Goal: Transaction & Acquisition: Purchase product/service

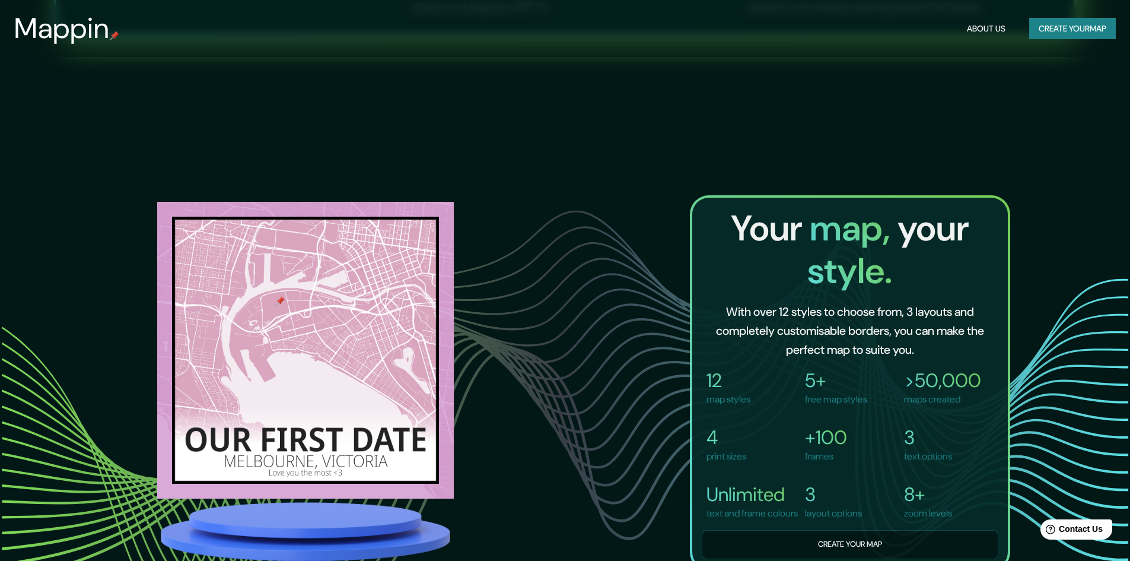
scroll to position [1009, 0]
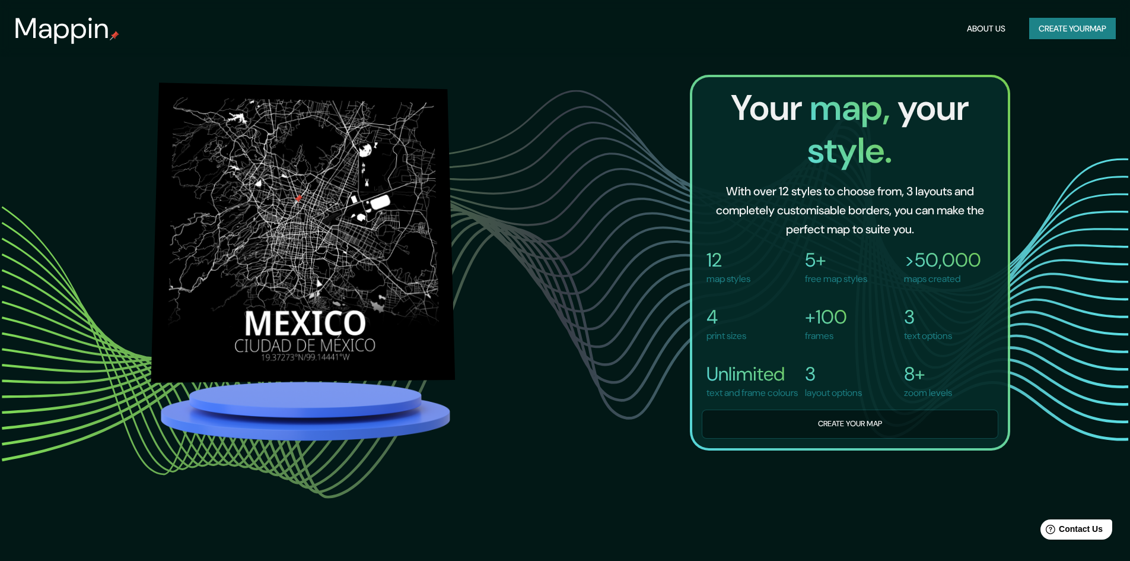
click at [333, 201] on img at bounding box center [303, 232] width 304 height 300
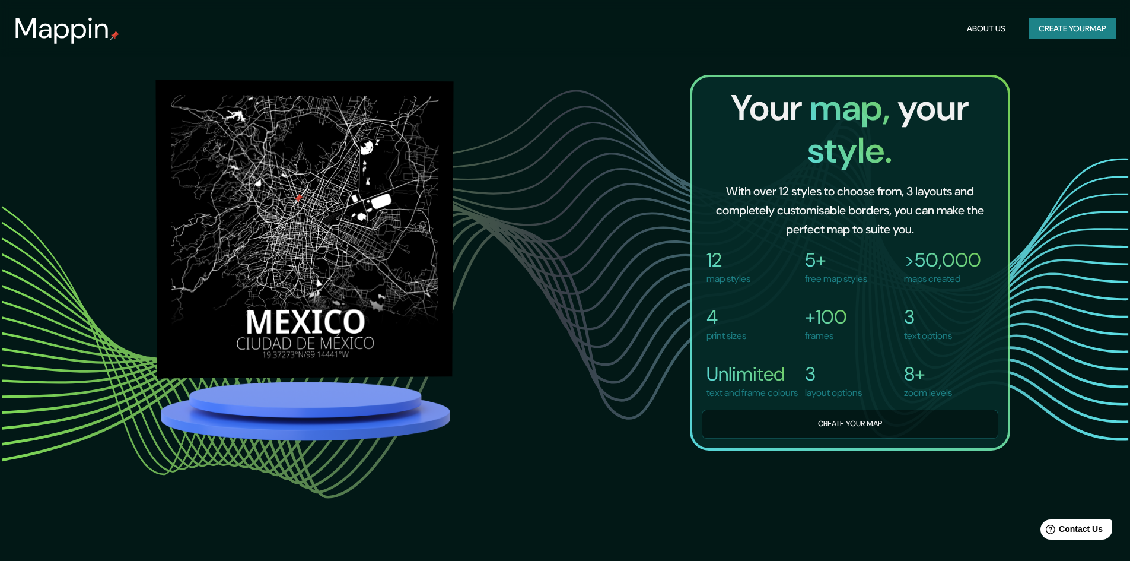
click at [316, 253] on img at bounding box center [304, 229] width 298 height 298
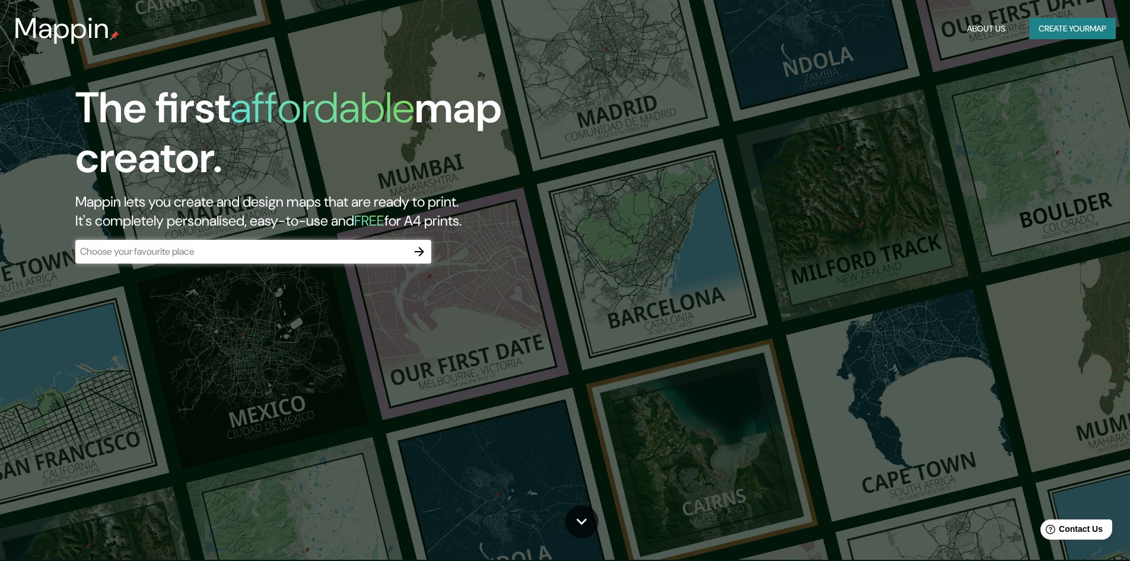
scroll to position [0, 0]
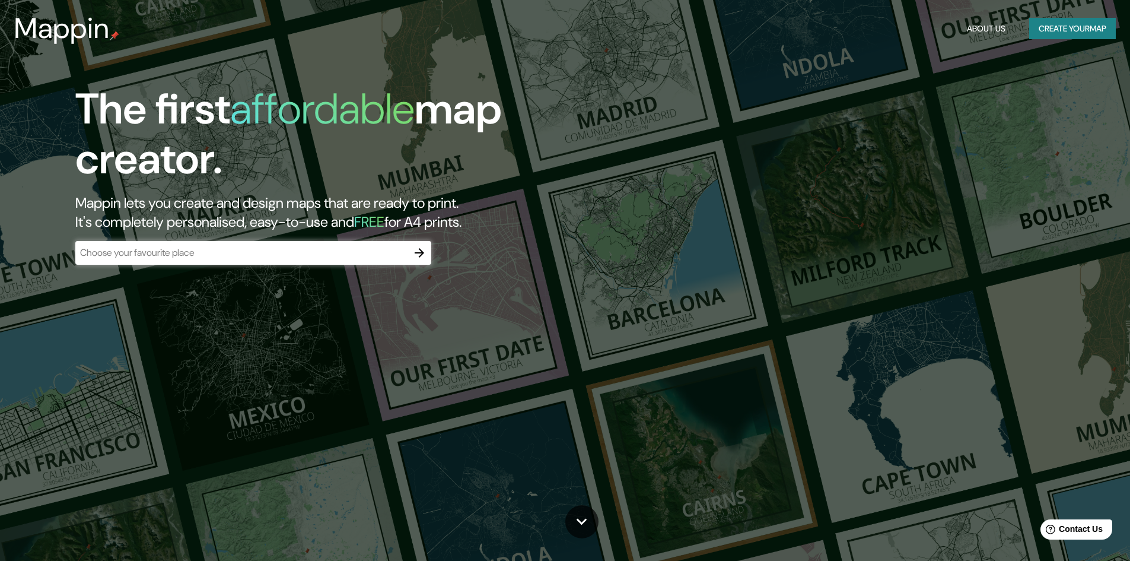
click at [454, 252] on div "The first affordable map creator. Mappin lets you create and design maps that a…" at bounding box center [358, 180] width 678 height 192
drag, startPoint x: 434, startPoint y: 254, endPoint x: 420, endPoint y: 255, distance: 14.3
click at [434, 254] on div "The first affordable map creator. Mappin lets you create and design maps that a…" at bounding box center [358, 180] width 678 height 192
click at [420, 255] on icon "button" at bounding box center [419, 253] width 14 height 14
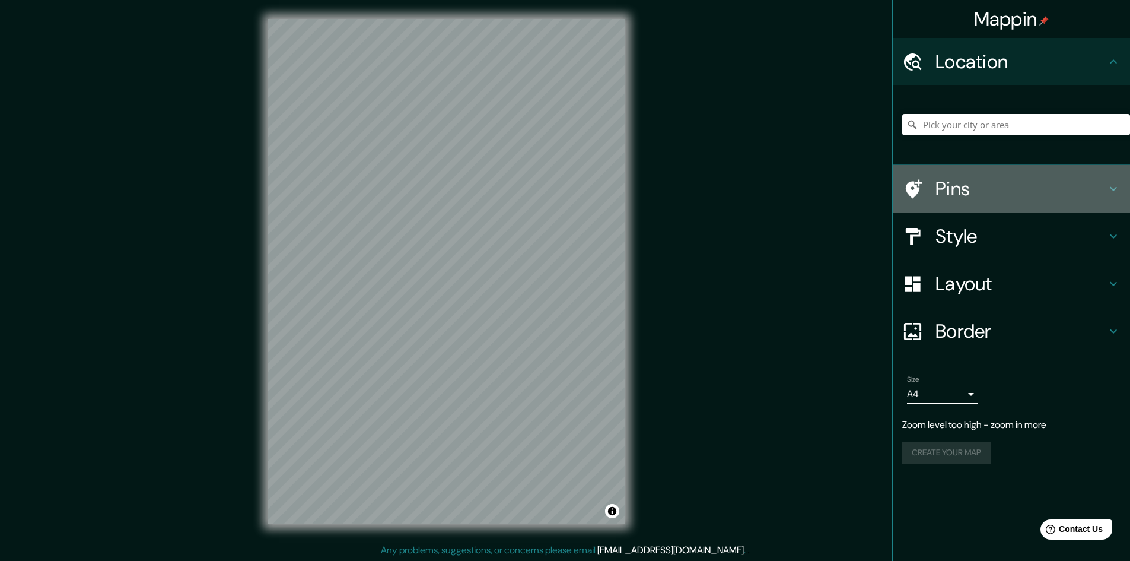
click at [1004, 192] on h4 "Pins" at bounding box center [1021, 189] width 171 height 24
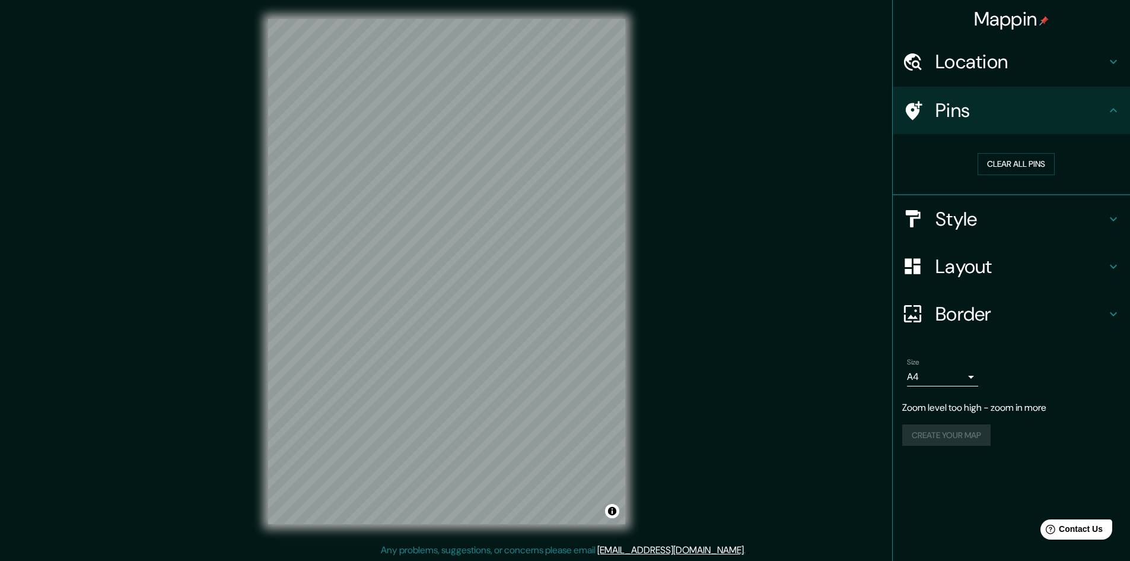
click at [991, 116] on h4 "Pins" at bounding box center [1021, 110] width 171 height 24
click at [1039, 61] on h4 "Location" at bounding box center [1021, 62] width 171 height 24
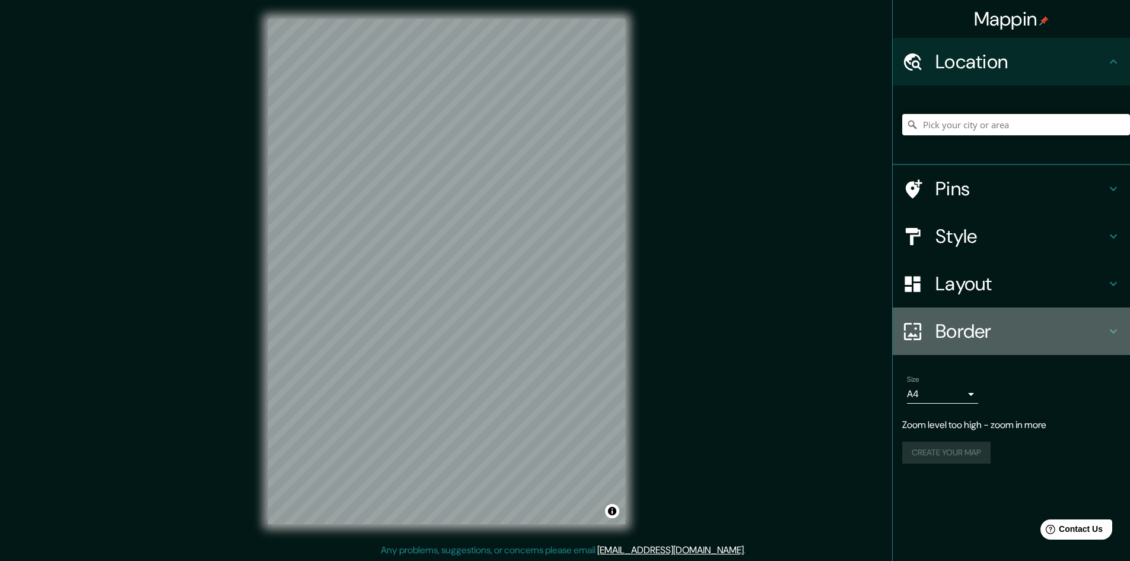
click at [996, 323] on h4 "Border" at bounding box center [1021, 331] width 171 height 24
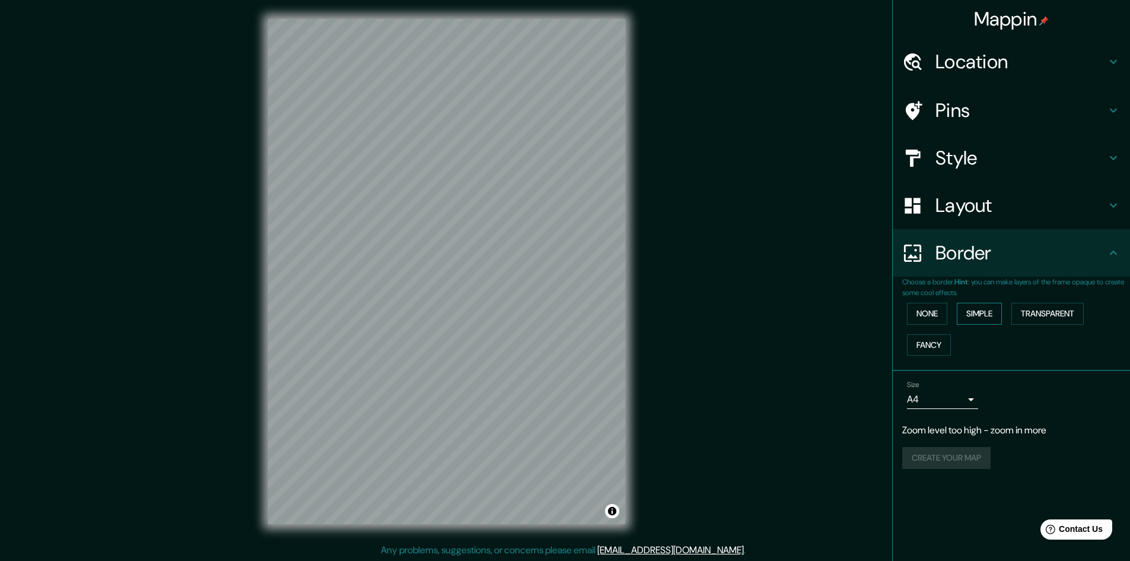
click at [977, 311] on button "Simple" at bounding box center [979, 314] width 45 height 22
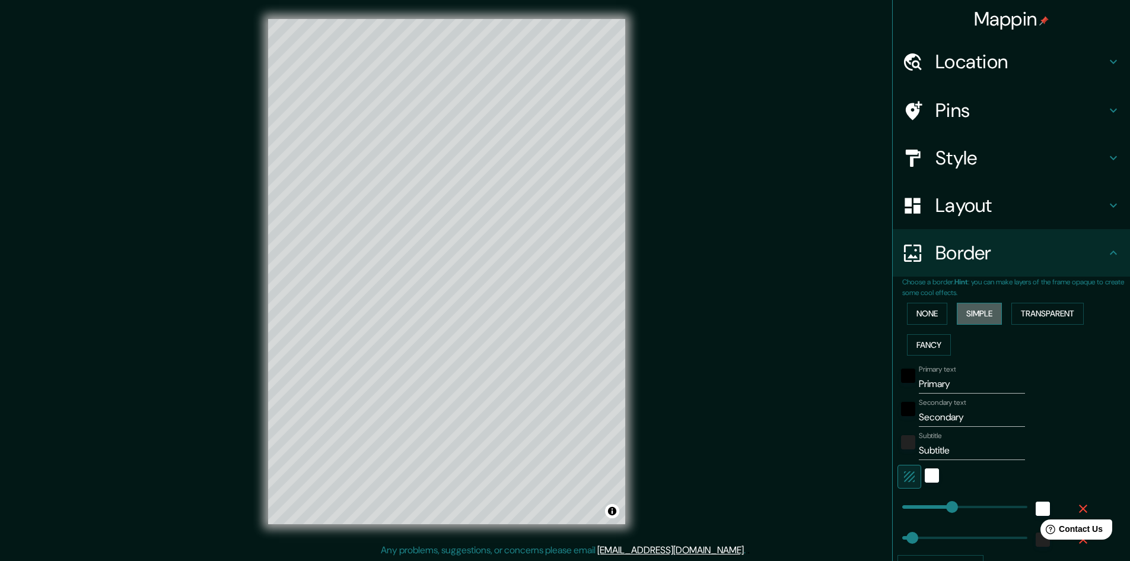
click at [977, 311] on button "Simple" at bounding box center [979, 314] width 45 height 22
type input "241"
type input "48"
click at [924, 310] on button "None" at bounding box center [927, 314] width 40 height 22
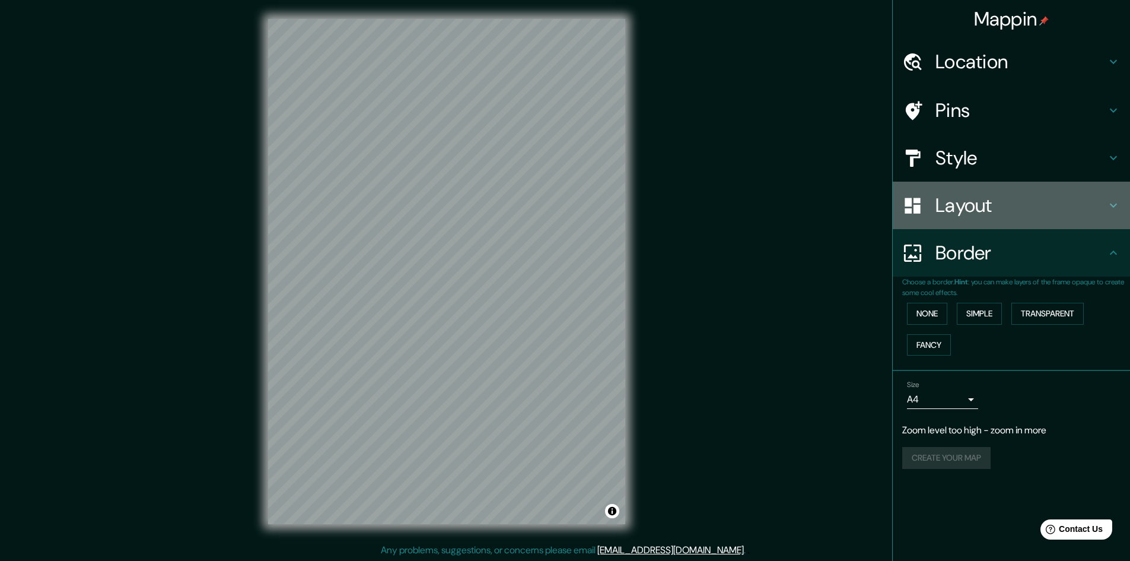
click at [987, 221] on div "Layout" at bounding box center [1011, 205] width 237 height 47
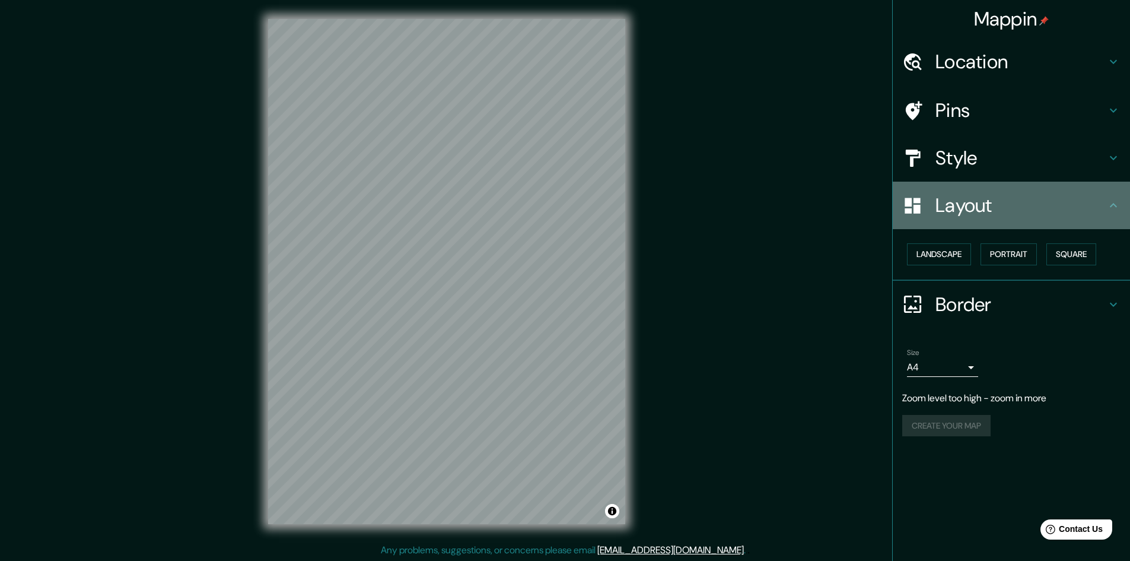
click at [985, 216] on h4 "Layout" at bounding box center [1021, 205] width 171 height 24
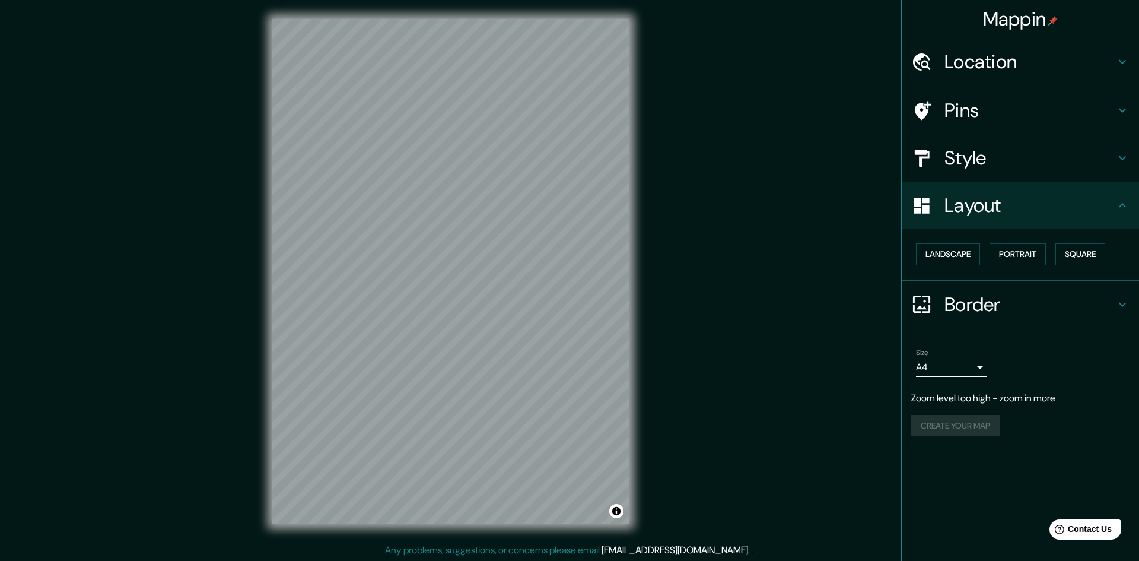
click at [953, 360] on body "Mappin Location Pins Style Layout Landscape Portrait Square Border Choose a bor…" at bounding box center [569, 280] width 1139 height 561
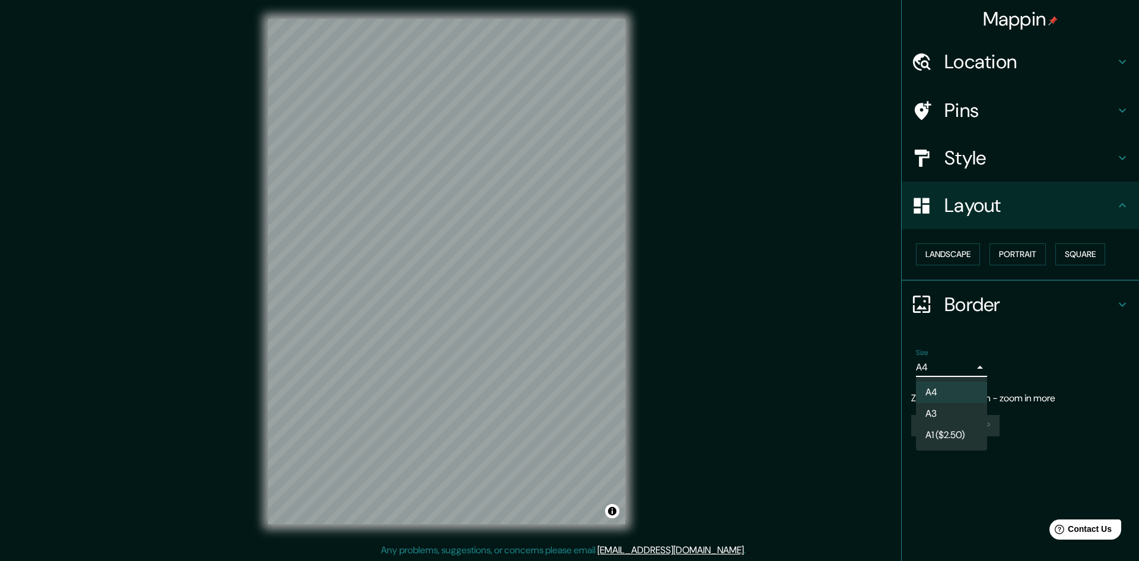
click at [975, 485] on div at bounding box center [569, 280] width 1139 height 561
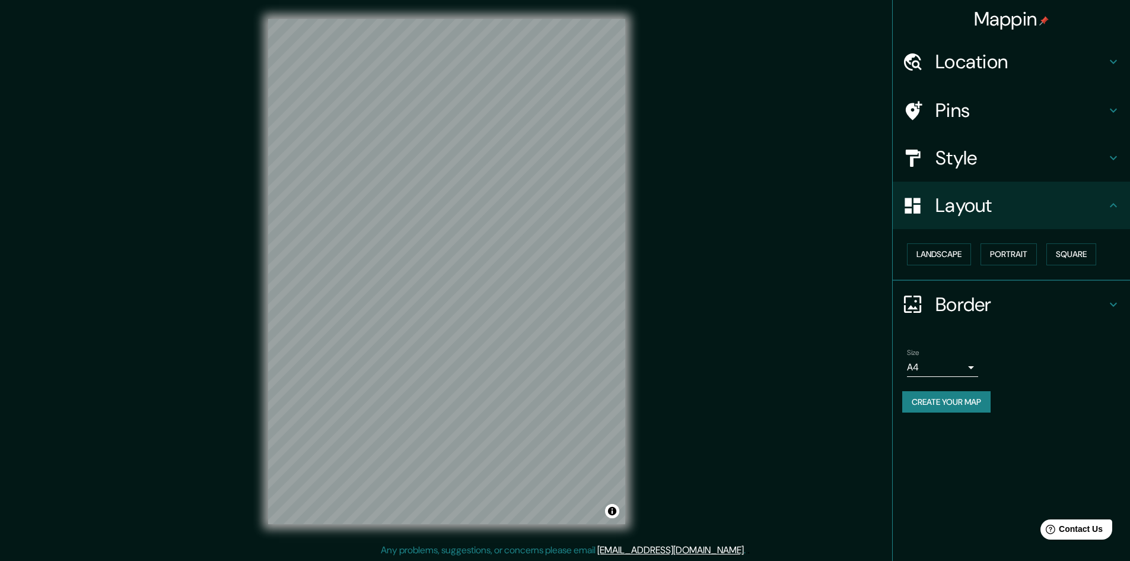
click at [643, 307] on div "© Mapbox © OpenStreetMap Improve this map" at bounding box center [446, 271] width 395 height 543
click at [1009, 9] on h4 "Mappin" at bounding box center [1011, 19] width 75 height 24
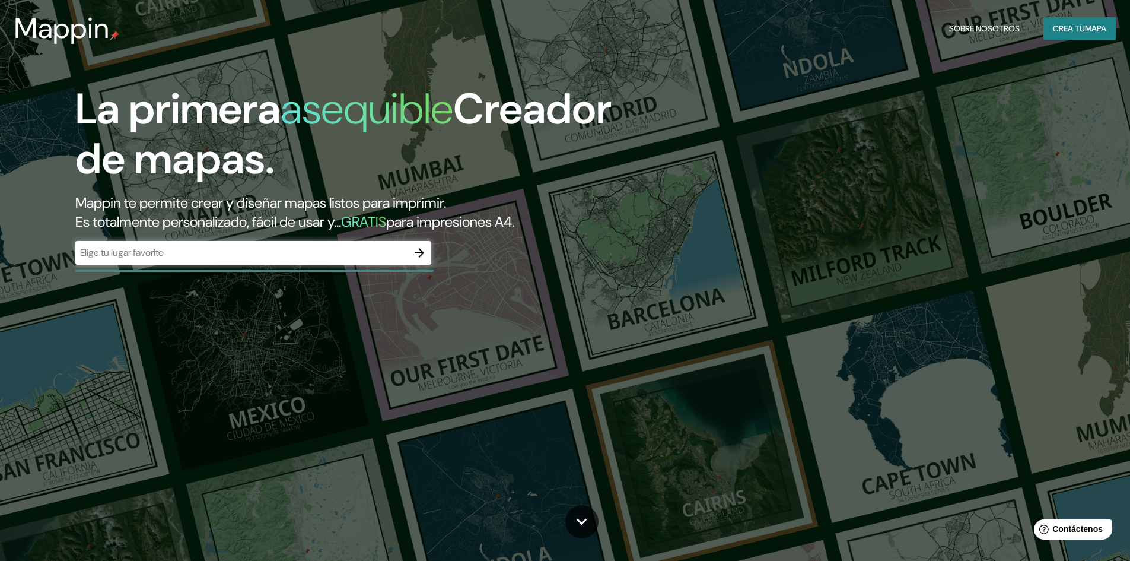
click at [628, 245] on div "La primera asequible Creador de mapas. Mappin te permite crear y diseñar mapas …" at bounding box center [358, 180] width 678 height 192
click at [1098, 38] on button "Crea tu mapa" at bounding box center [1080, 28] width 72 height 23
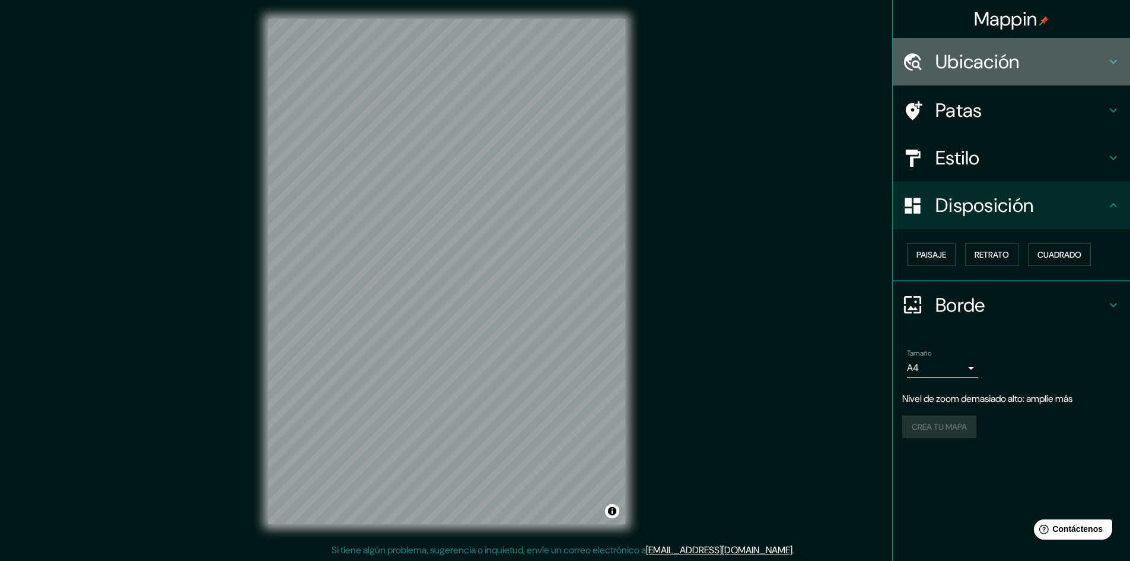
click at [1019, 71] on font "Ubicación" at bounding box center [978, 61] width 84 height 25
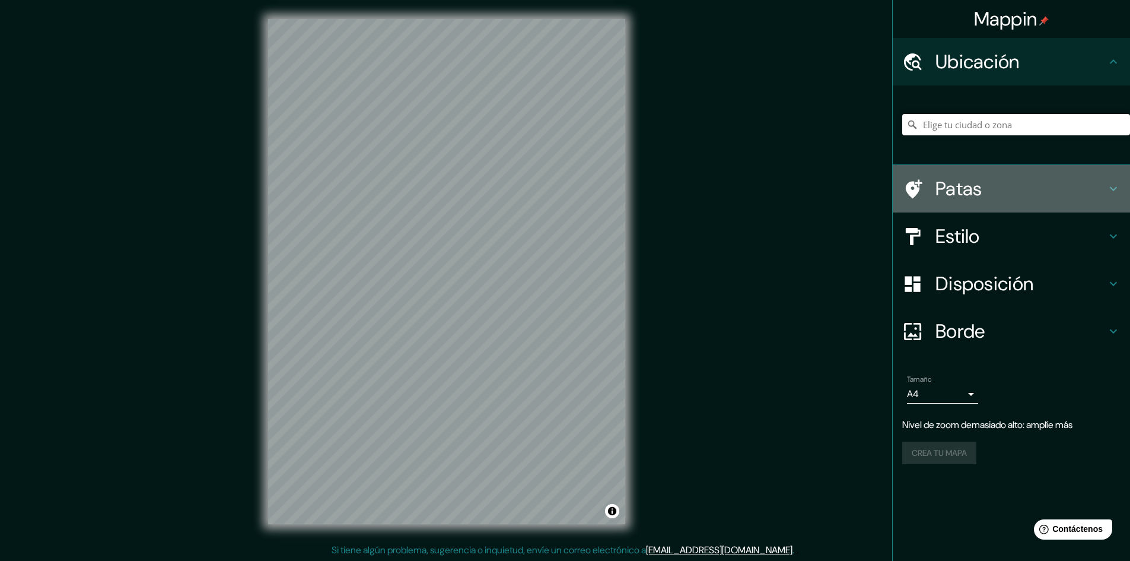
click at [990, 205] on div "Patas" at bounding box center [1011, 188] width 237 height 47
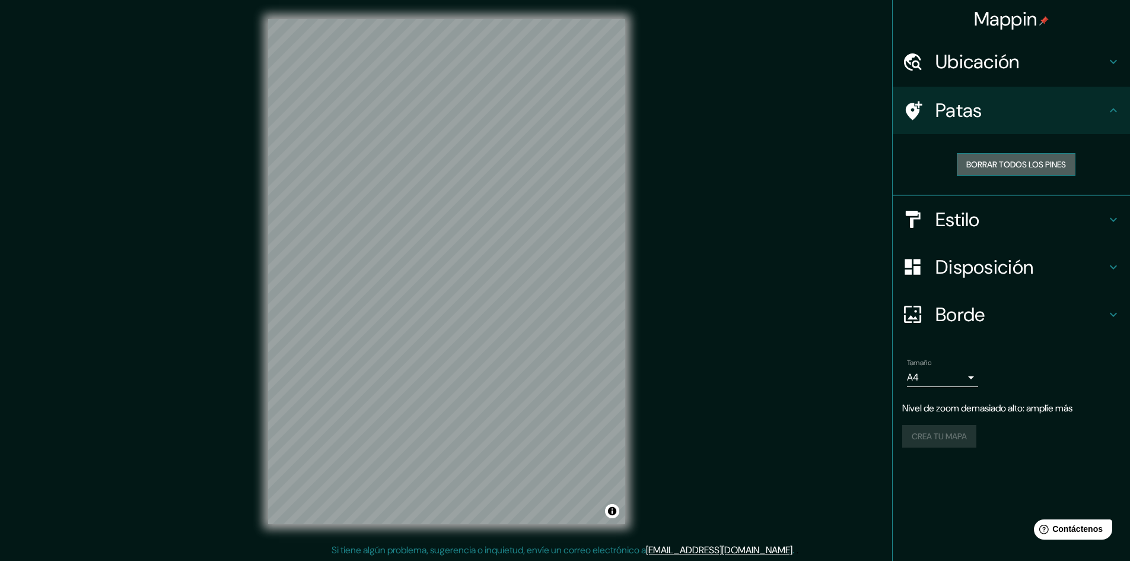
click at [975, 170] on font "Borrar todos los pines" at bounding box center [1017, 164] width 100 height 15
click at [977, 211] on font "Estilo" at bounding box center [958, 219] width 44 height 25
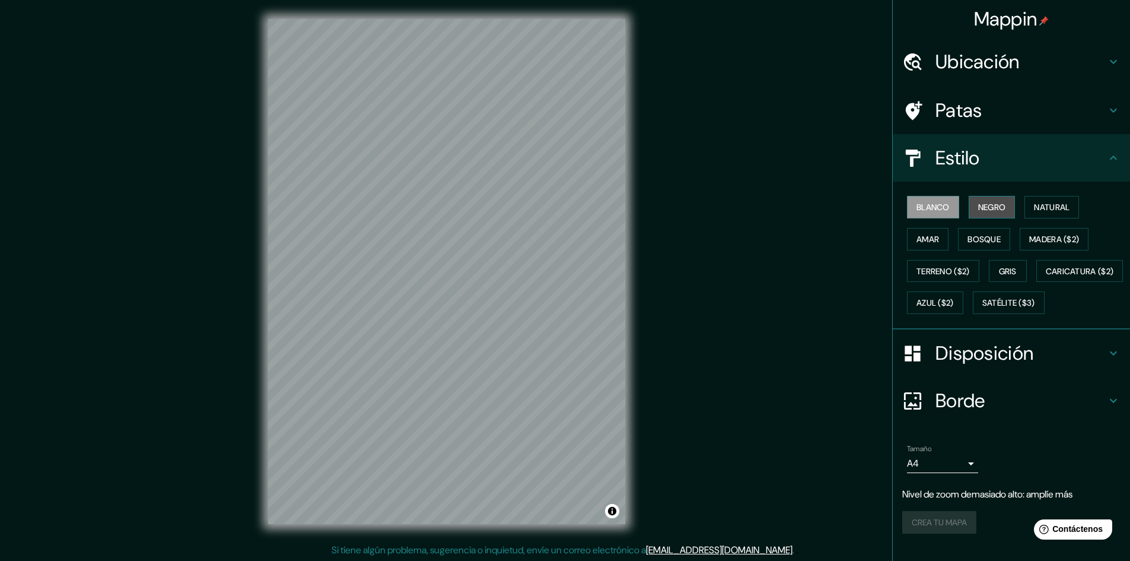
click at [992, 209] on font "Negro" at bounding box center [992, 207] width 28 height 11
click at [941, 204] on font "Blanco" at bounding box center [933, 207] width 33 height 11
click at [917, 240] on font "Amar" at bounding box center [928, 239] width 23 height 11
click at [985, 245] on font "Bosque" at bounding box center [984, 238] width 33 height 15
click at [1045, 204] on font "Natural" at bounding box center [1052, 207] width 36 height 11
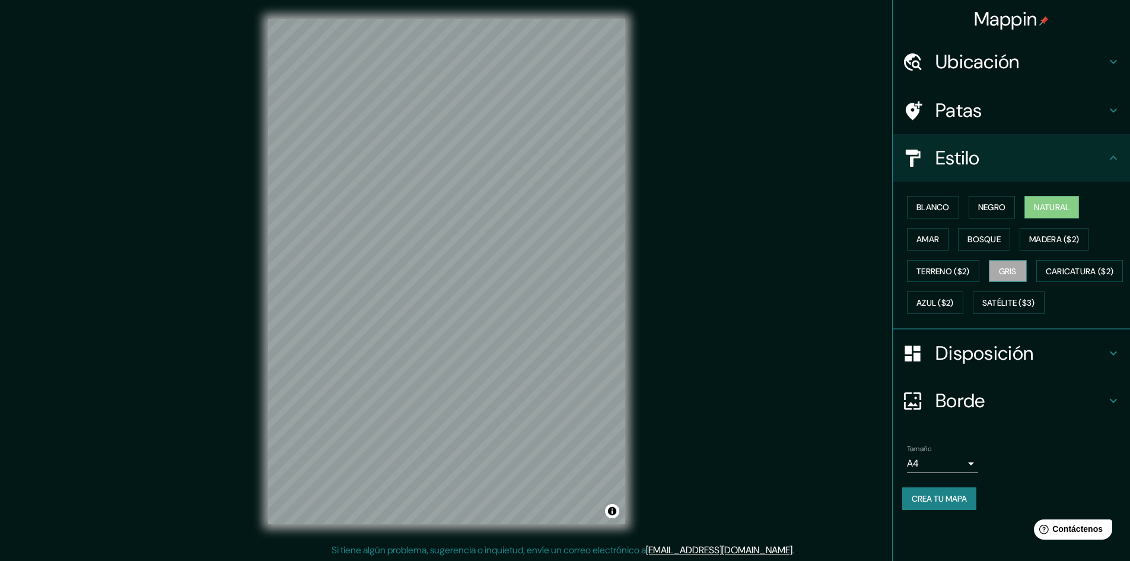
click at [1025, 265] on button "Gris" at bounding box center [1008, 271] width 38 height 23
click at [1050, 207] on font "Natural" at bounding box center [1052, 207] width 36 height 11
click at [955, 365] on font "Disposición" at bounding box center [985, 353] width 98 height 25
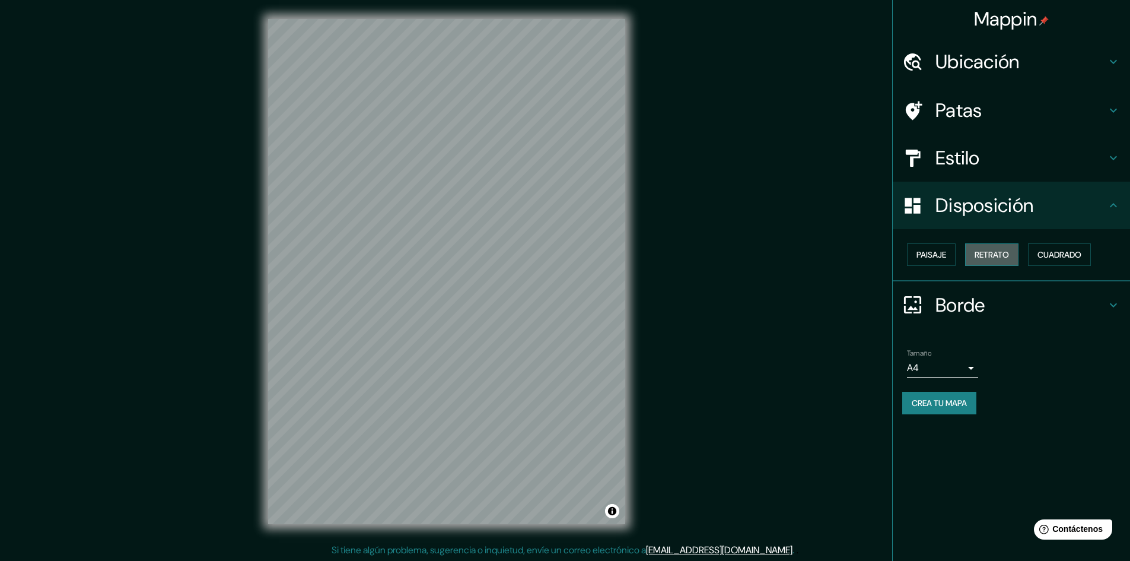
click at [996, 255] on font "Retrato" at bounding box center [992, 254] width 34 height 11
click at [934, 256] on font "Paisaje" at bounding box center [932, 254] width 30 height 11
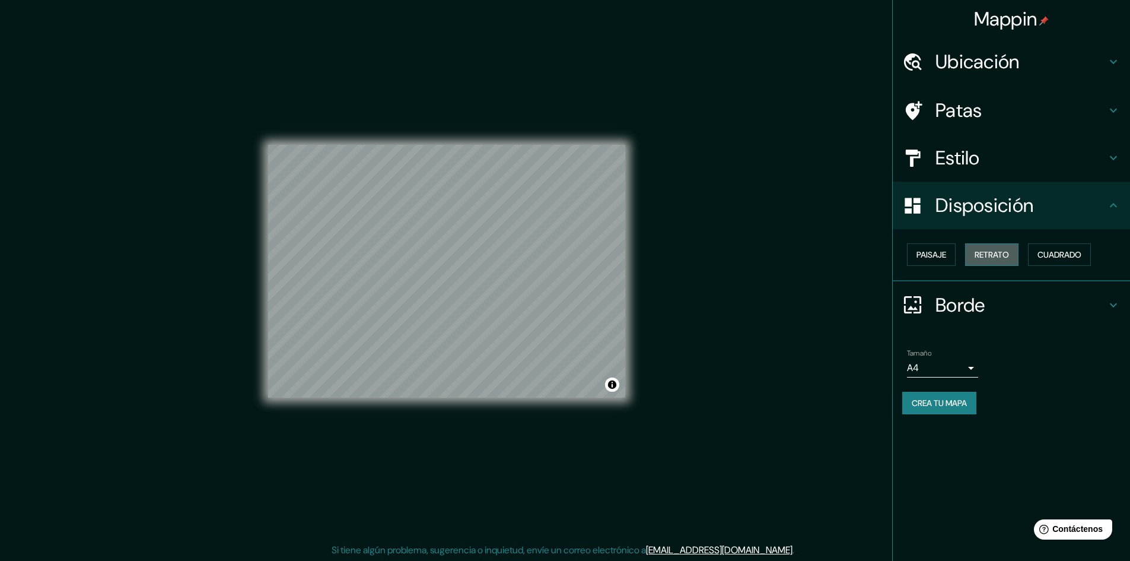
click at [980, 256] on font "Retrato" at bounding box center [992, 254] width 34 height 11
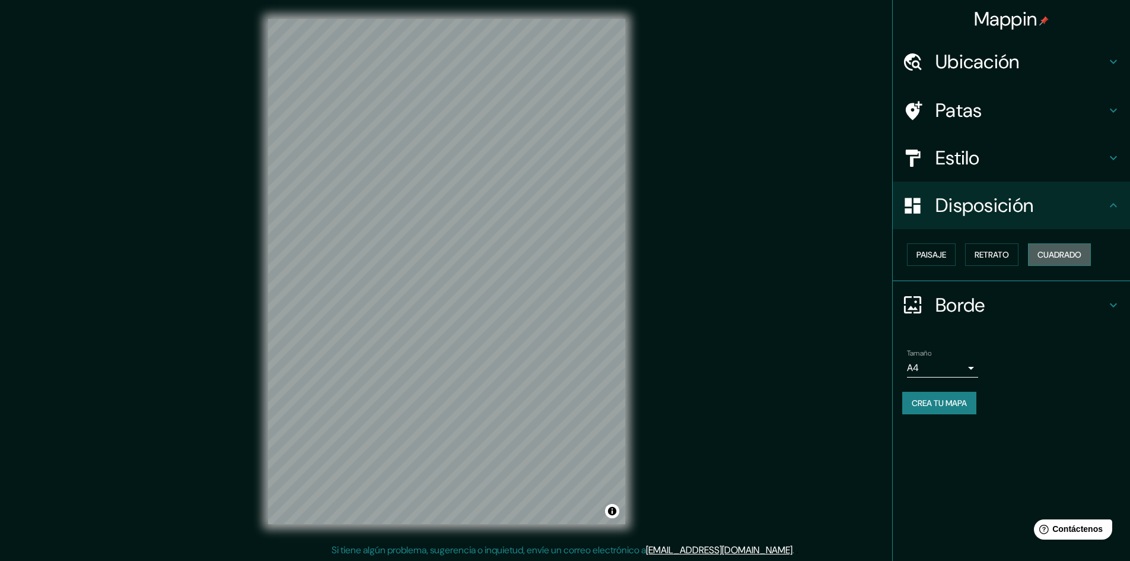
click at [1082, 253] on font "Cuadrado" at bounding box center [1060, 254] width 44 height 11
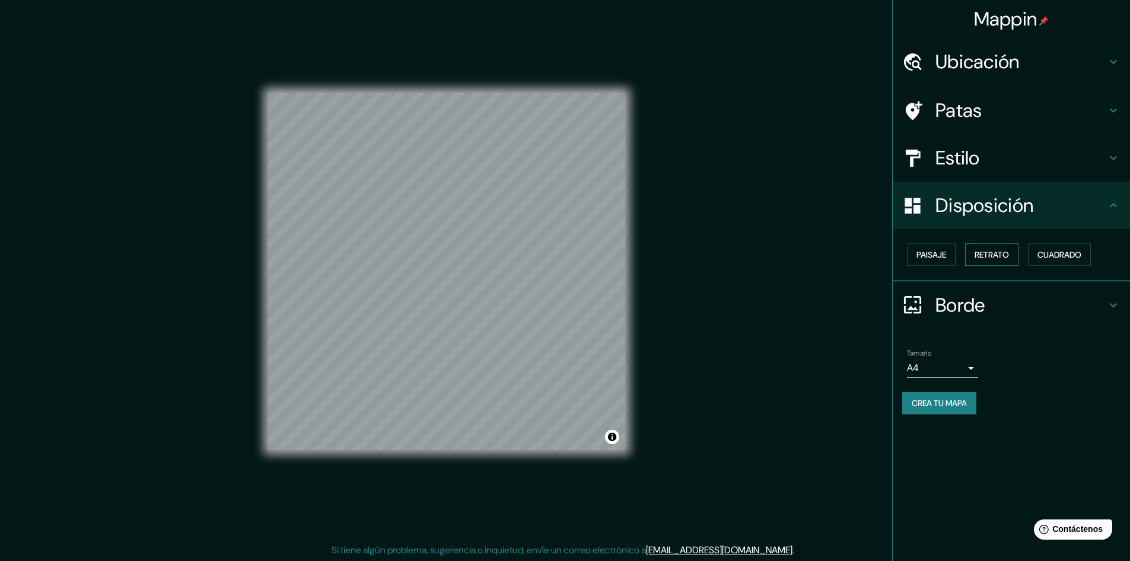
click at [993, 256] on font "Retrato" at bounding box center [992, 254] width 34 height 11
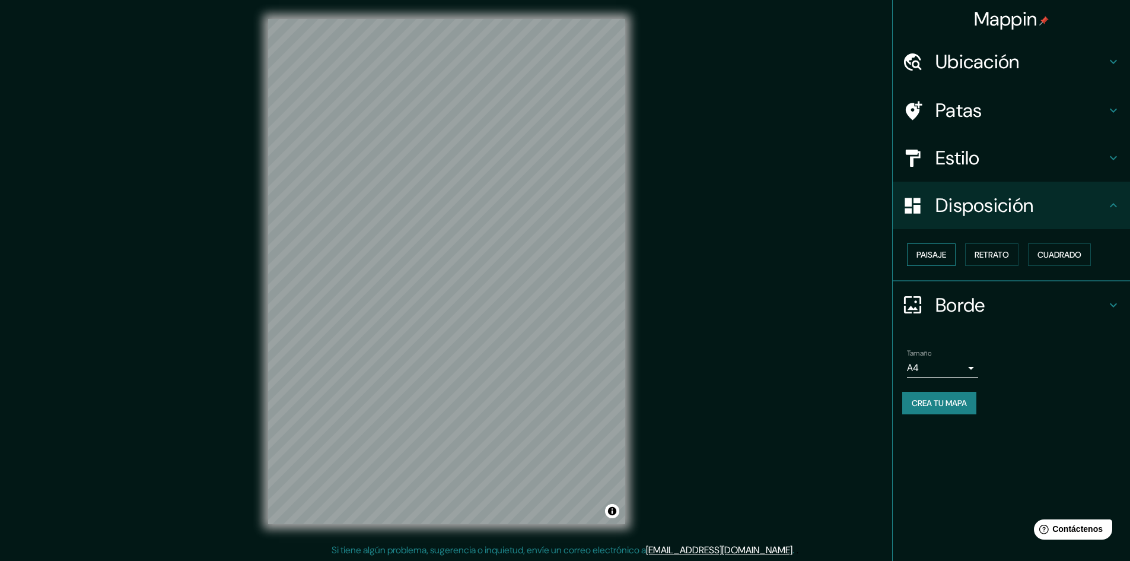
click at [928, 252] on font "Paisaje" at bounding box center [932, 254] width 30 height 11
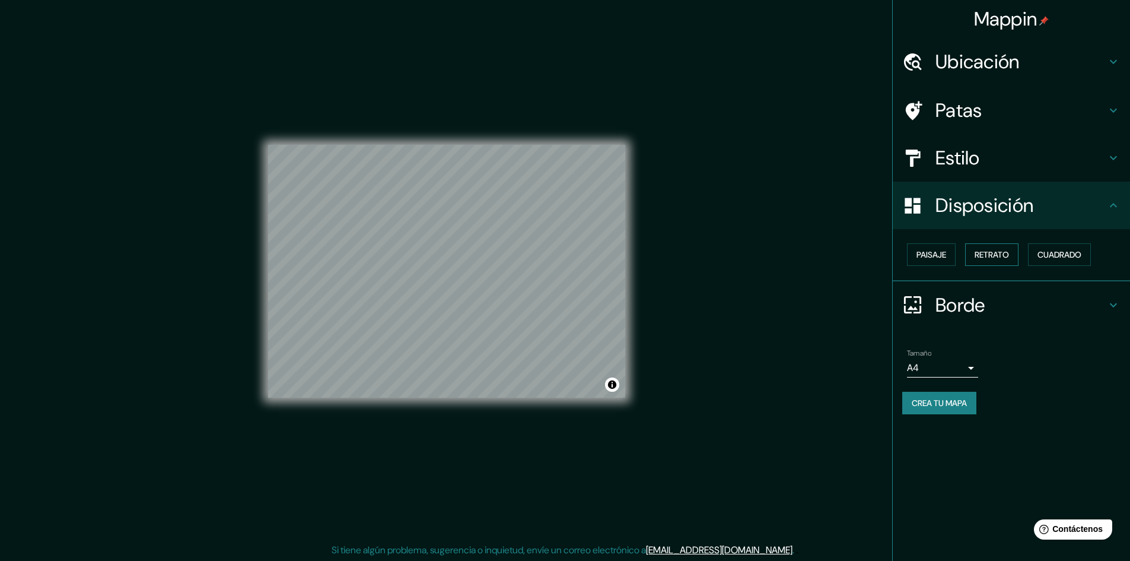
click at [1003, 251] on font "Retrato" at bounding box center [992, 254] width 34 height 11
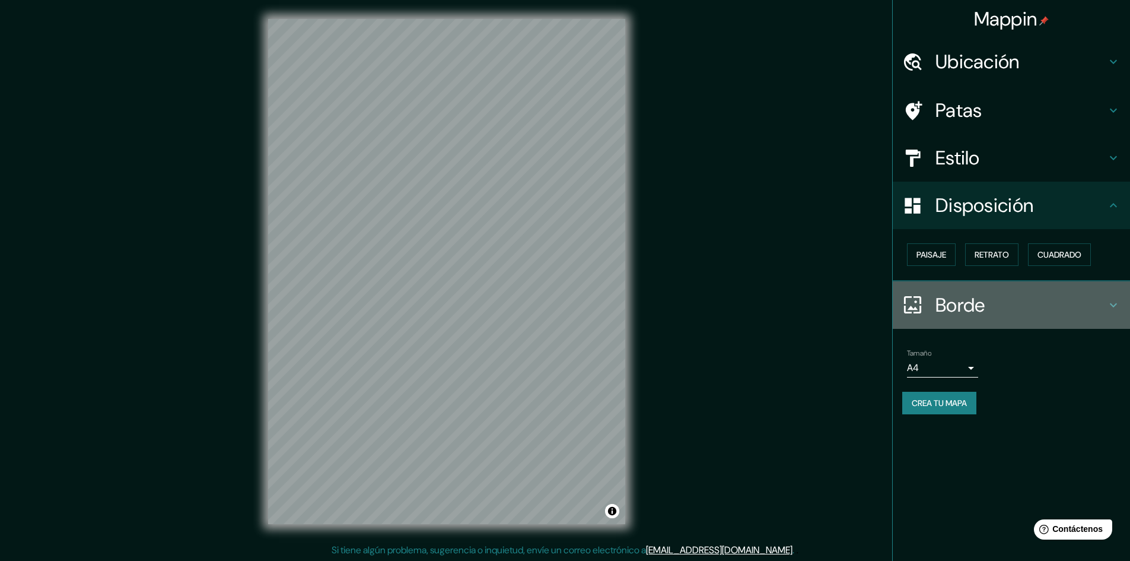
click at [955, 307] on font "Borde" at bounding box center [961, 305] width 50 height 25
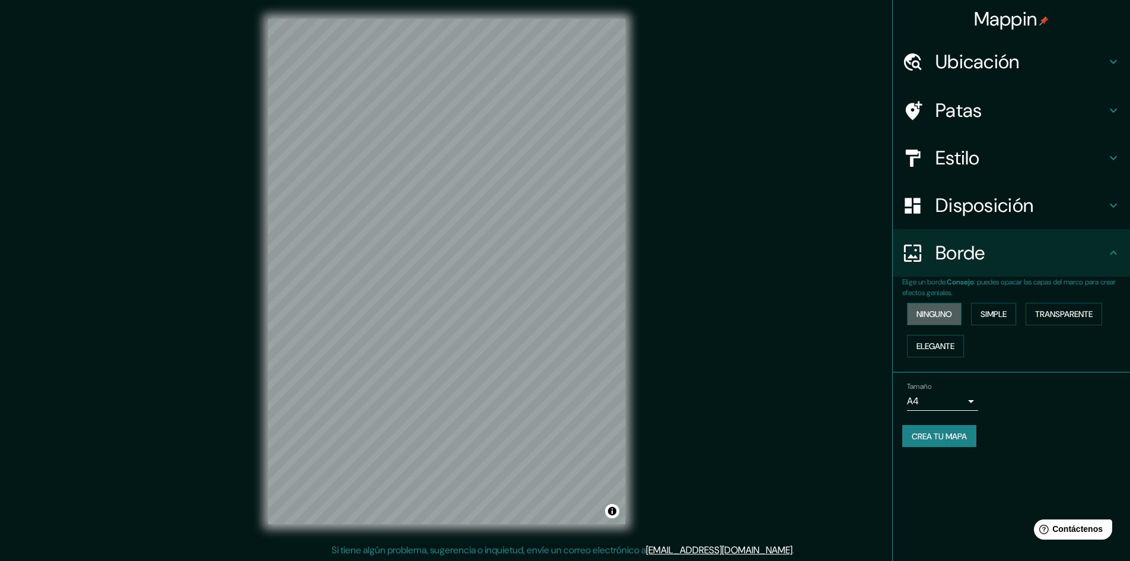
click at [955, 307] on button "Ninguno" at bounding box center [934, 314] width 55 height 23
click at [615, 510] on button "Activar o desactivar atribución" at bounding box center [612, 511] width 14 height 14
